Goal: Task Accomplishment & Management: Use online tool/utility

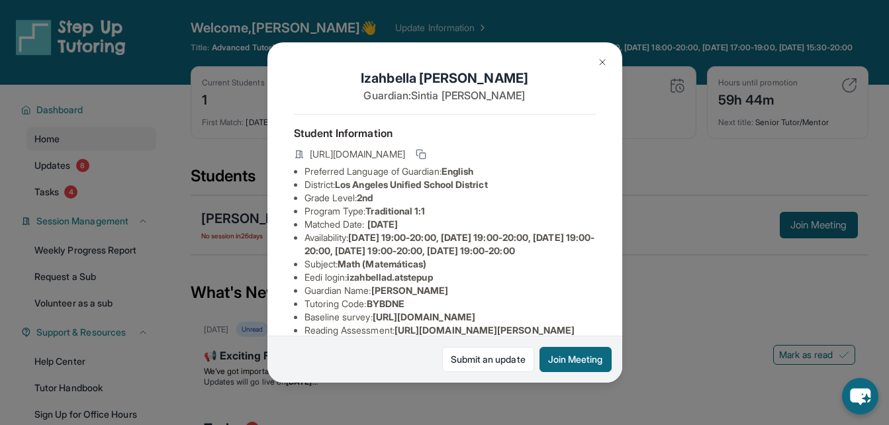
click at [648, 275] on div "Izahbella Duran Guardian: Sintia Dafonseca Student Information https://student-…" at bounding box center [444, 212] width 889 height 425
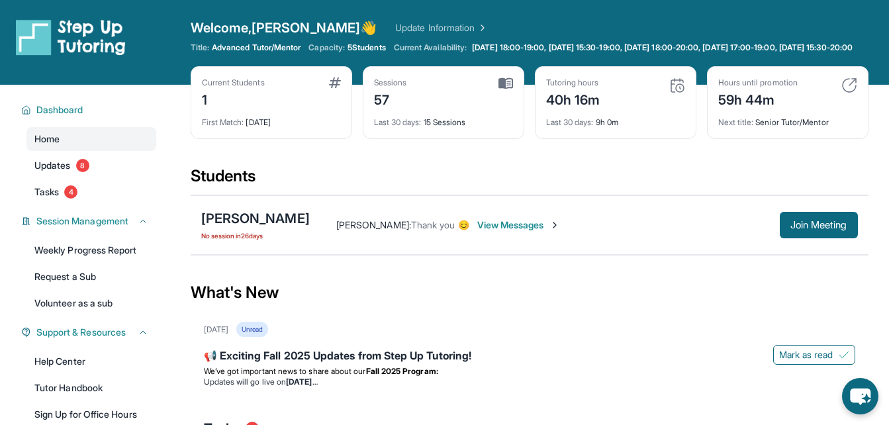
click at [273, 240] on div "Izahbella Duran No session in 26 days" at bounding box center [255, 225] width 109 height 32
click at [248, 226] on div "[PERSON_NAME]" at bounding box center [255, 218] width 109 height 19
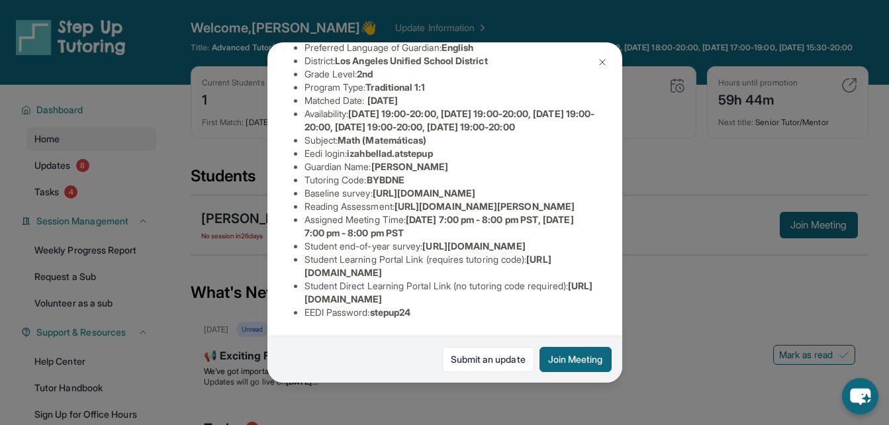
scroll to position [277, 0]
drag, startPoint x: 306, startPoint y: 196, endPoint x: 377, endPoint y: 206, distance: 71.6
click at [422, 240] on span "https://airtable.com/apprlfn8WjpjBUn2G/shrlTUKpjWEbXdPga?prefill_Type%20of%20Fo…" at bounding box center [473, 245] width 103 height 11
drag, startPoint x: 377, startPoint y: 206, endPoint x: 361, endPoint y: 152, distance: 56.4
click at [361, 213] on li "Assigned Meeting Time : Monday 7:00 pm - 8:00 pm PST, Wednesday 7:00 pm - 8:00 …" at bounding box center [449, 226] width 291 height 26
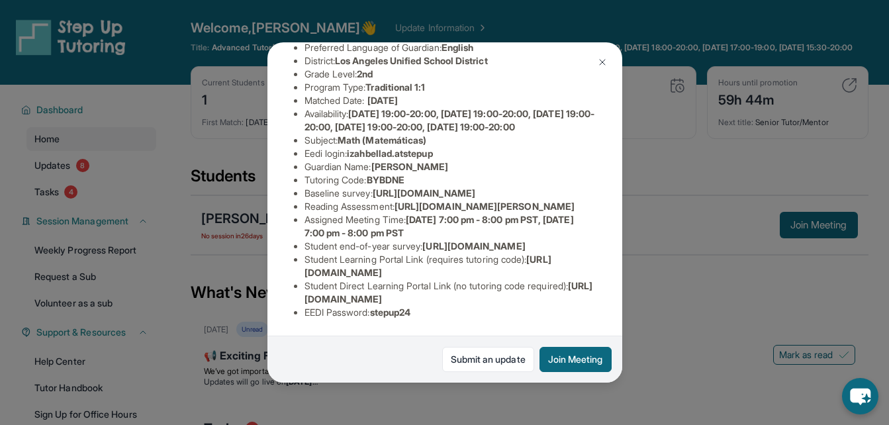
scroll to position [244, 486]
drag, startPoint x: 303, startPoint y: 112, endPoint x: 557, endPoint y: 136, distance: 254.7
click at [557, 136] on div "Izahbella Duran Guardian: Sintia Dafonseca Student Information https://student-…" at bounding box center [444, 212] width 355 height 340
copy span "https://airtable.com/apprlfn8WjpjBUn2G/shrK0QR6AaNyG5psY?prefill_Type%20of%20Fo…"
click at [475, 187] on span "https://airtable.com/apprlfn8WjpjBUn2G/shrK0QR6AaNyG5psY?prefill_Type%20of%20Fo…" at bounding box center [424, 192] width 103 height 11
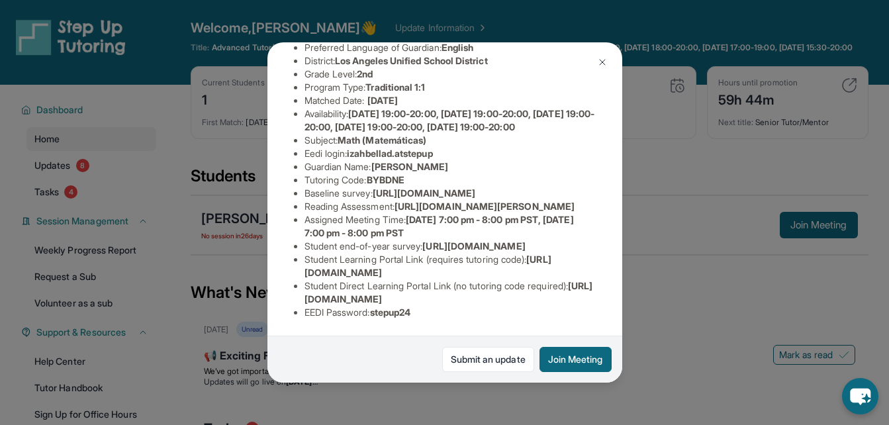
click at [453, 187] on span "https://airtable.com/apprlfn8WjpjBUn2G/shrK0QR6AaNyG5psY?prefill_Type%20of%20Fo…" at bounding box center [424, 192] width 103 height 11
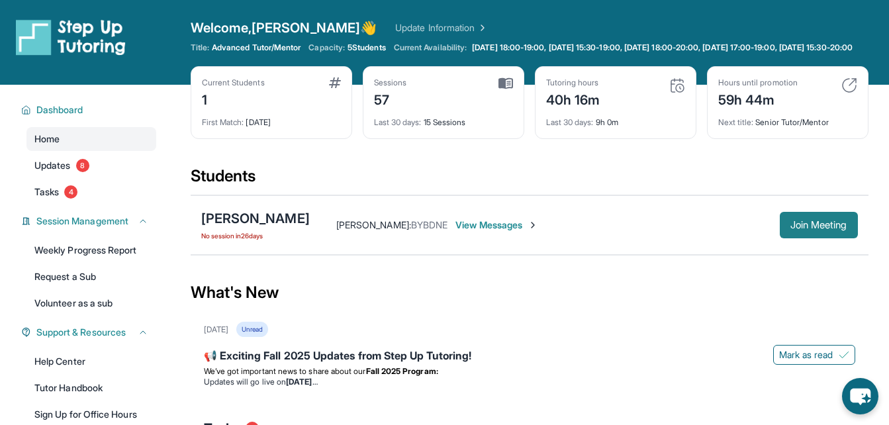
click at [796, 229] on span "Join Meeting" at bounding box center [818, 225] width 57 height 8
